Goal: Task Accomplishment & Management: Complete application form

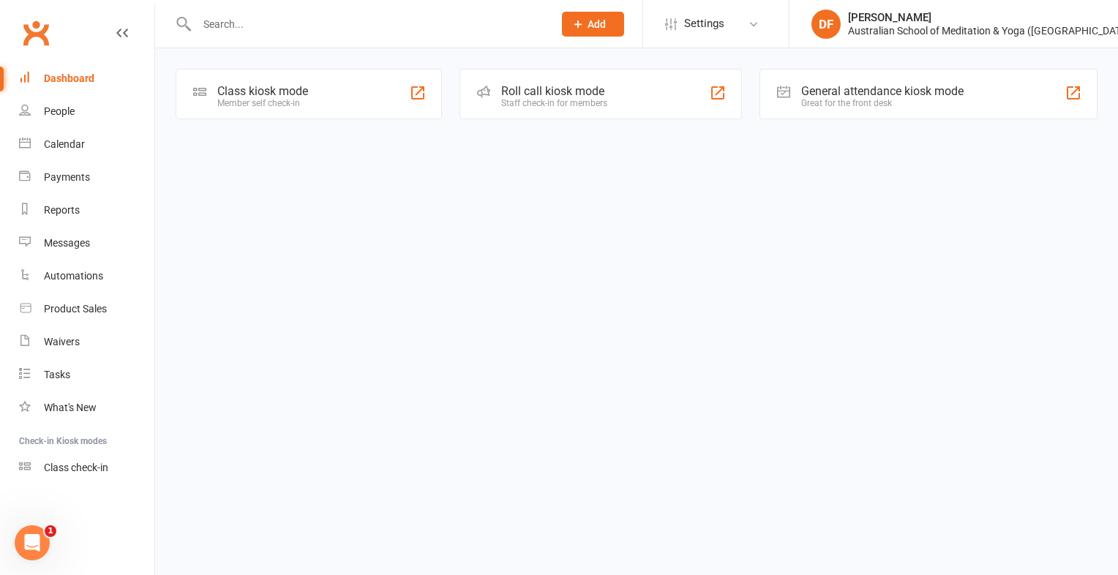
click at [220, 29] on input "text" at bounding box center [367, 24] width 351 height 20
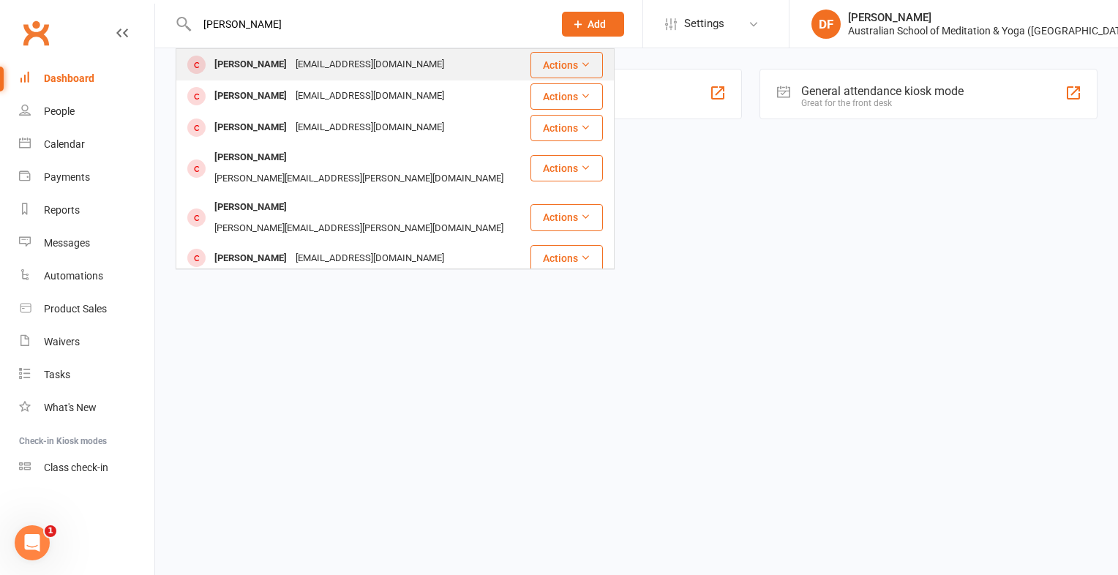
type input "[PERSON_NAME]"
click at [548, 62] on button "Actions" at bounding box center [567, 65] width 72 height 26
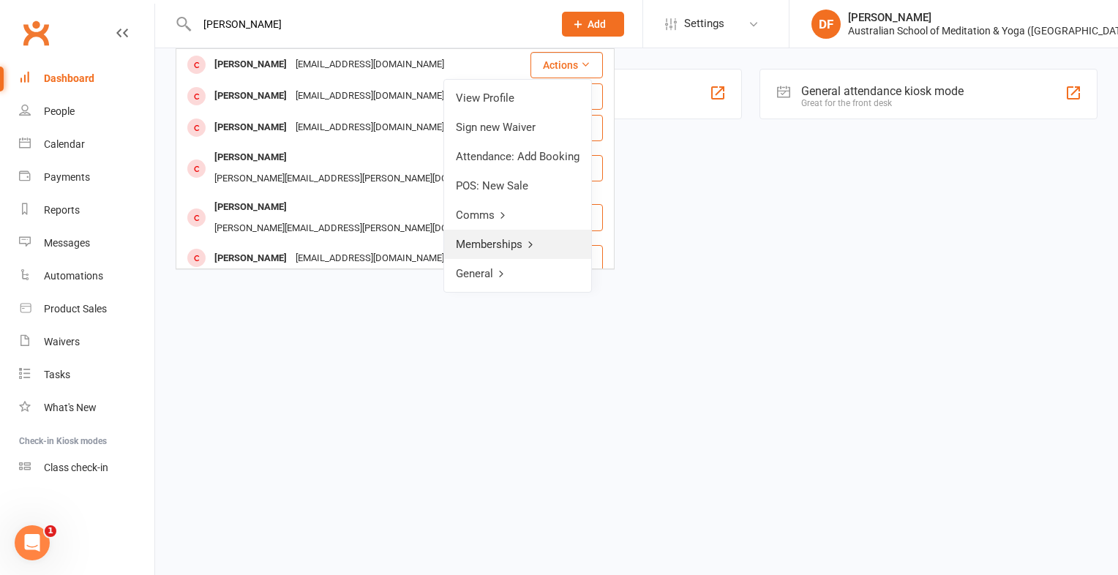
click at [483, 239] on link "Memberships" at bounding box center [517, 244] width 147 height 29
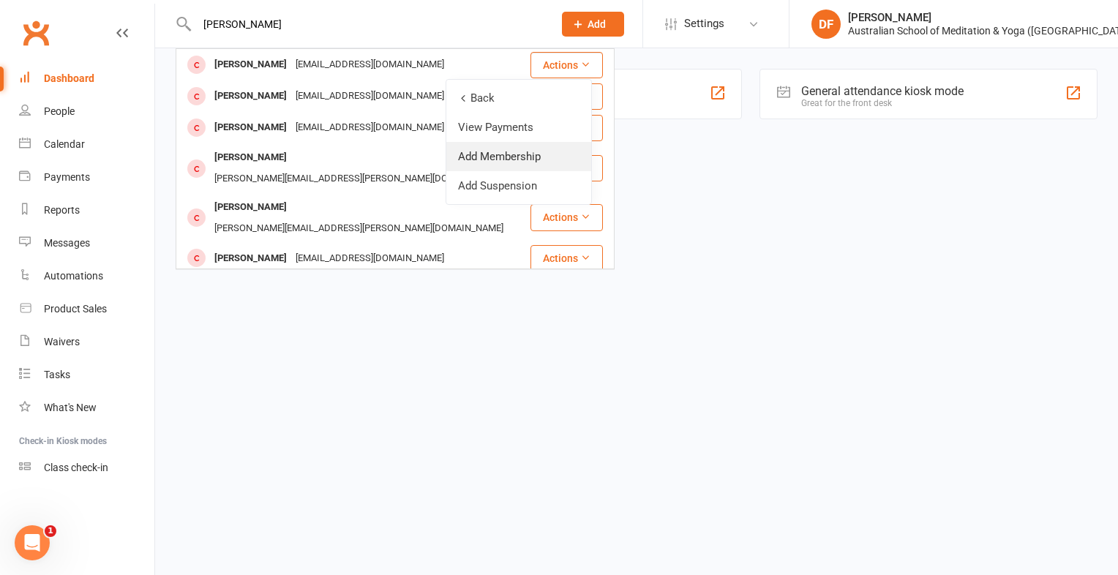
click at [493, 162] on link "Add Membership" at bounding box center [518, 156] width 145 height 29
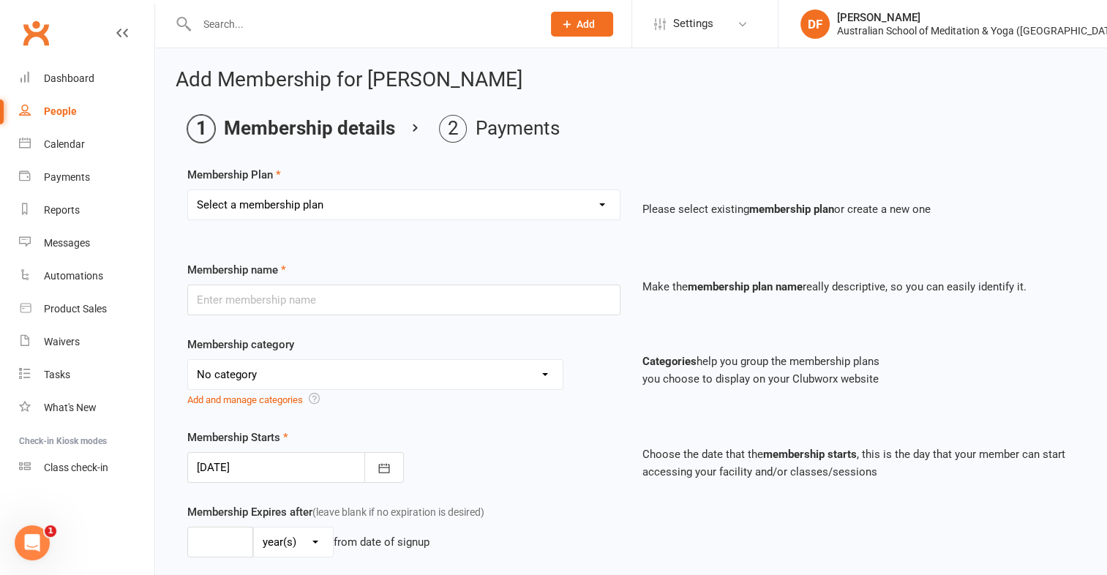
click at [603, 209] on select "Select a membership plan First Time Intro Offer (1 month Unlimited Meditation &…" at bounding box center [404, 204] width 432 height 29
select select "4"
click at [188, 190] on select "Select a membership plan First Time Intro Offer (1 month Unlimited Meditation &…" at bounding box center [404, 204] width 432 height 29
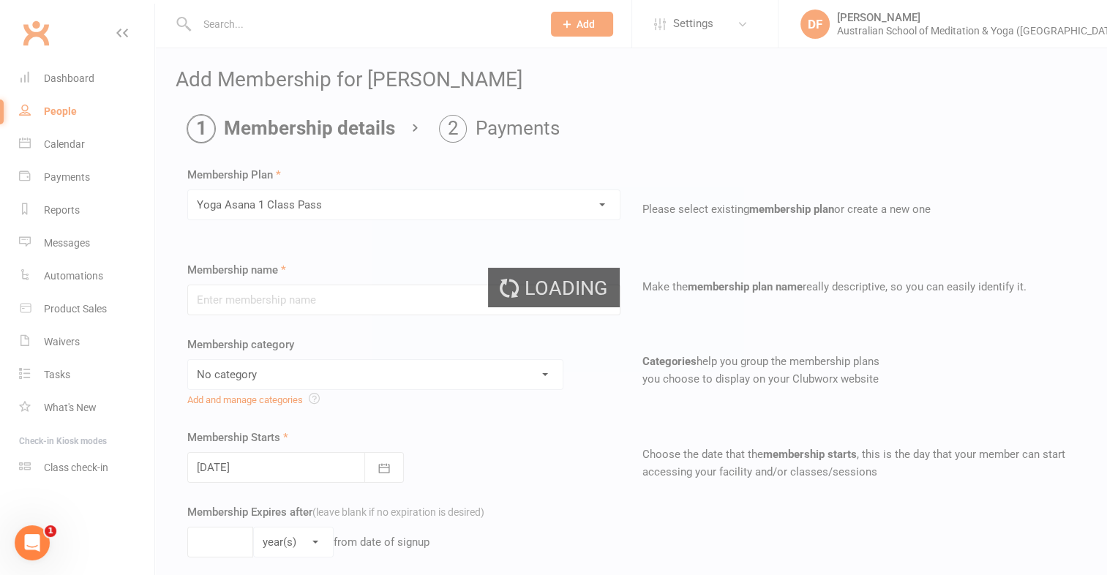
type input "Yoga Asana 1 Class Pass"
select select "4"
type input "3"
select select "2"
type input "1"
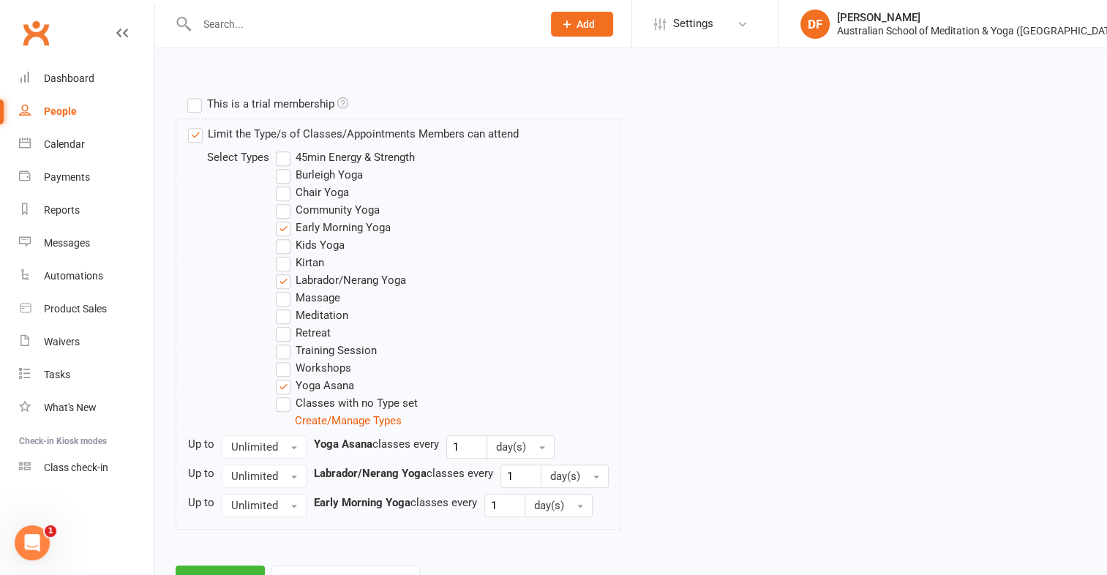
scroll to position [747, 0]
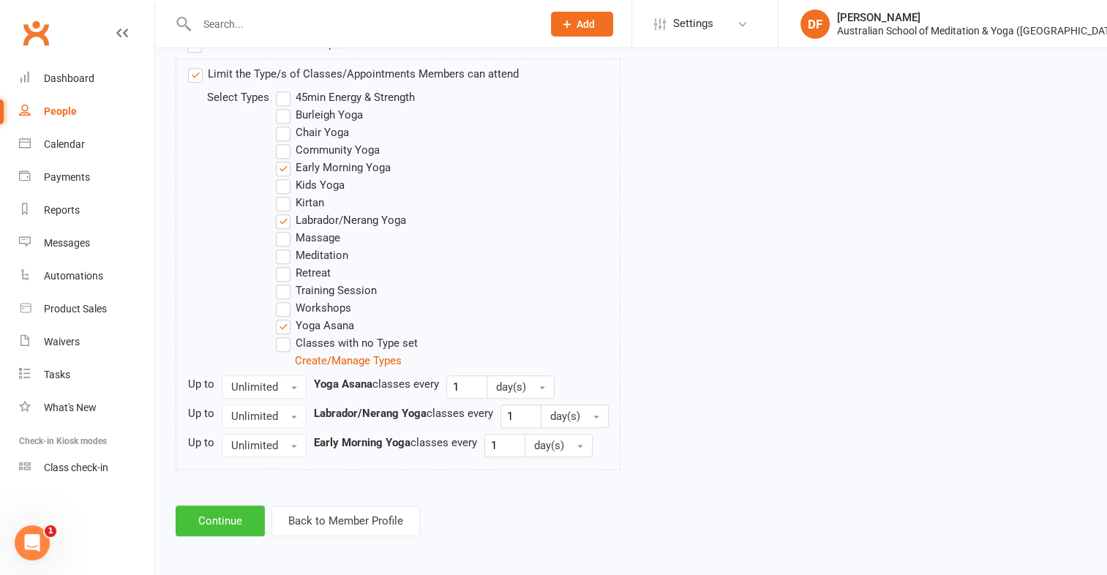
click at [214, 515] on button "Continue" at bounding box center [220, 521] width 89 height 31
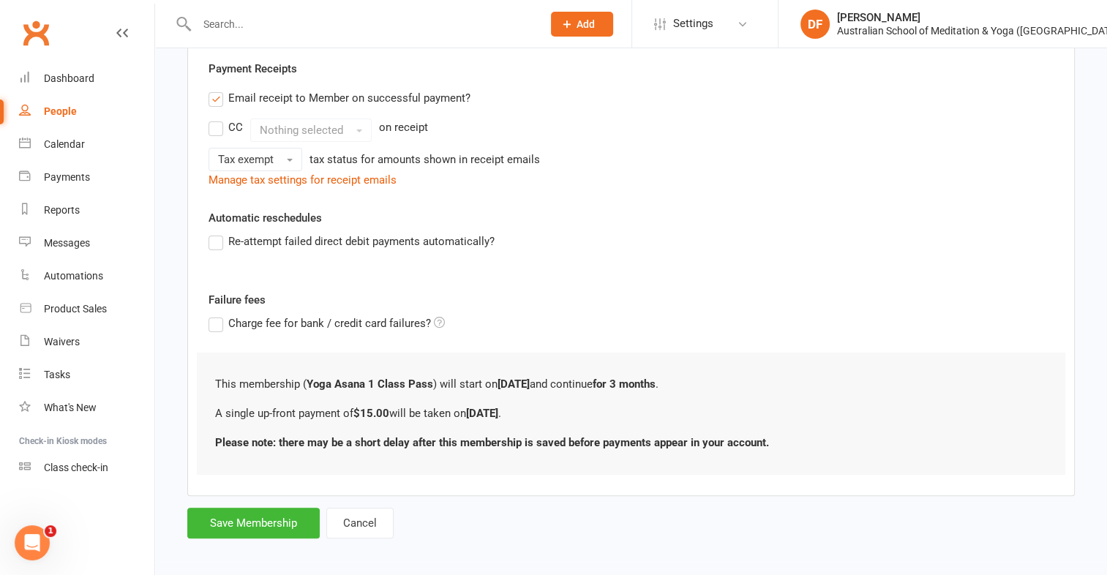
scroll to position [278, 0]
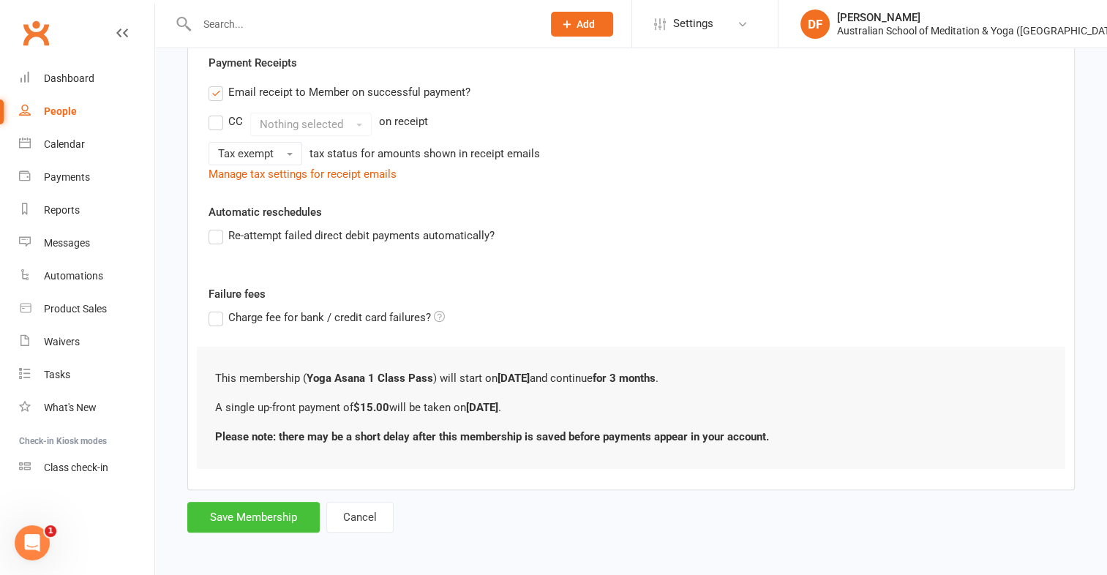
click at [275, 511] on button "Save Membership" at bounding box center [253, 517] width 132 height 31
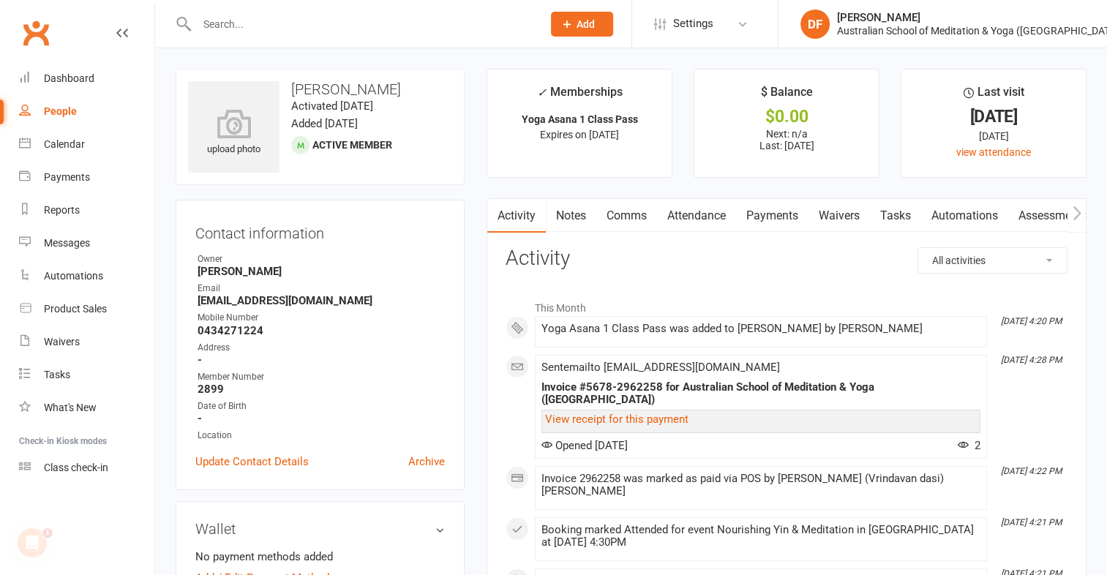
click at [776, 214] on link "Payments" at bounding box center [772, 216] width 72 height 34
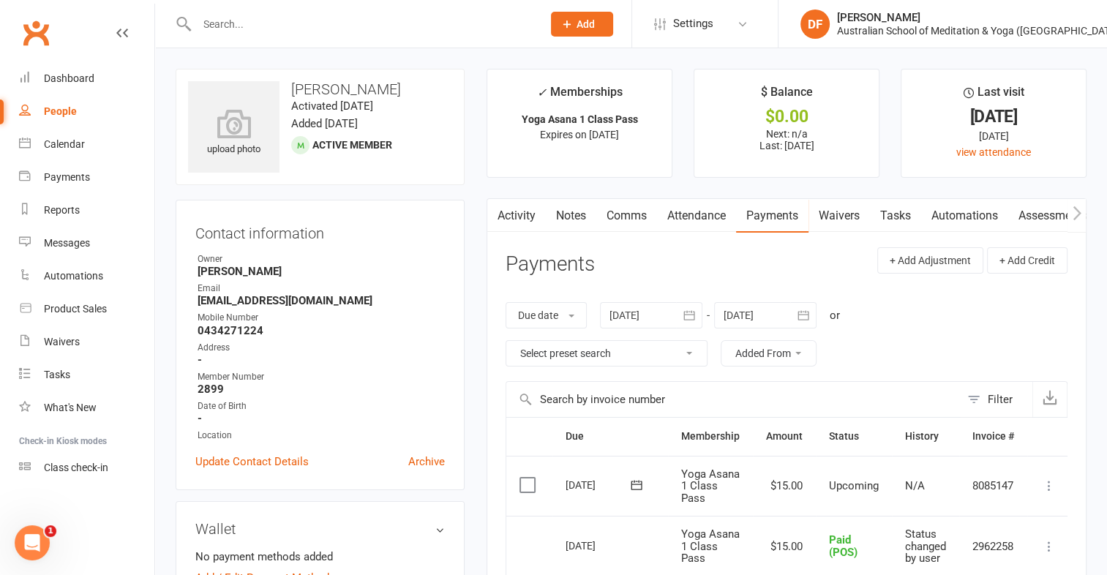
click at [1052, 482] on icon at bounding box center [1049, 486] width 15 height 15
click at [994, 548] on link "Mark as Paid (POS)" at bounding box center [985, 543] width 145 height 29
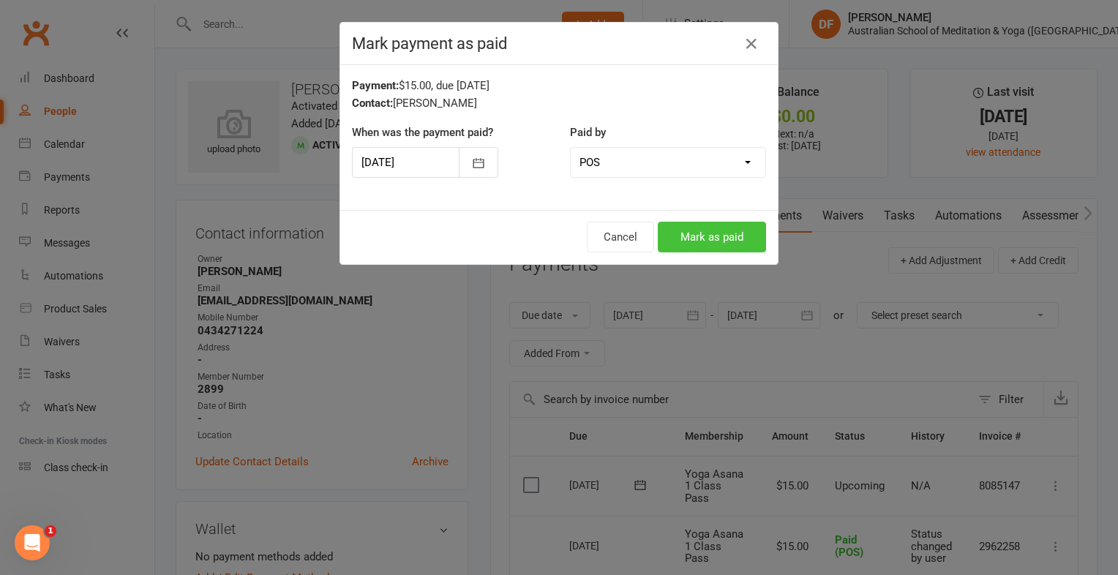
click at [717, 236] on button "Mark as paid" at bounding box center [712, 237] width 108 height 31
